Goal: Information Seeking & Learning: Learn about a topic

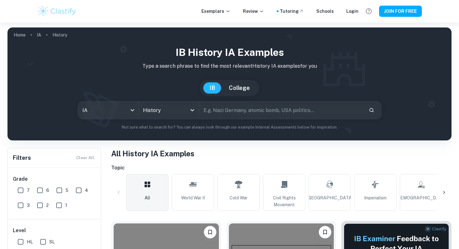
scroll to position [173, 0]
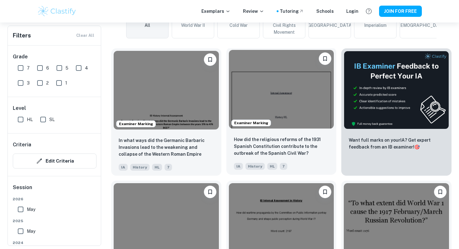
click at [265, 107] on img at bounding box center [281, 89] width 105 height 79
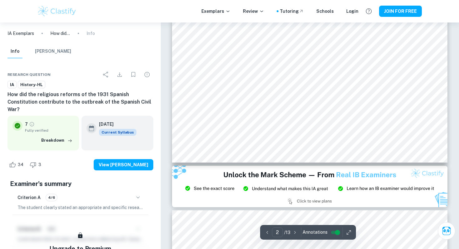
scroll to position [852, 0]
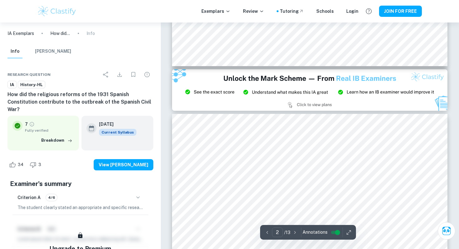
type input "3"
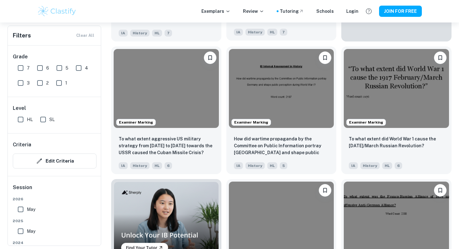
scroll to position [460, 0]
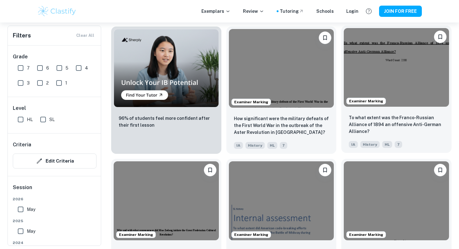
click at [396, 60] on img at bounding box center [396, 67] width 105 height 79
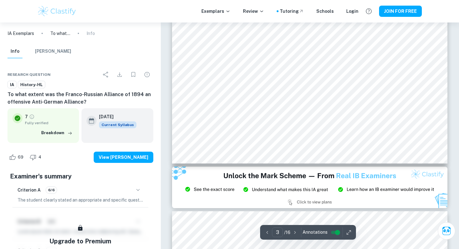
scroll to position [886, 0]
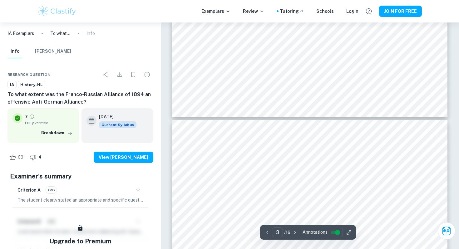
type input "4"
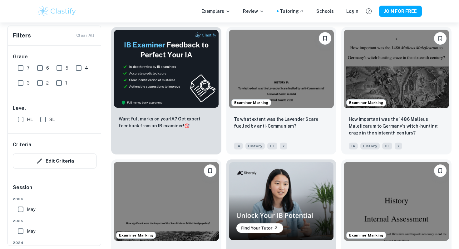
scroll to position [991, 0]
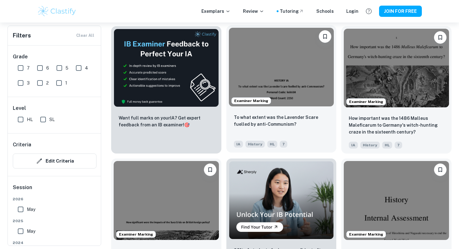
click at [310, 80] on img at bounding box center [281, 67] width 105 height 79
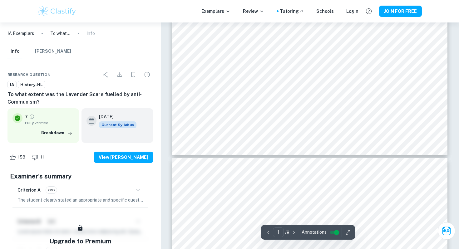
type input "2"
